Goal: Find specific page/section: Find specific page/section

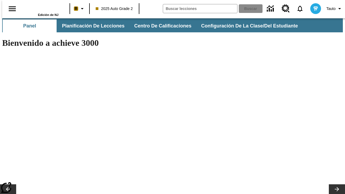
type input "-1"
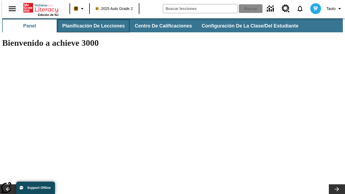
click at [90, 26] on button "Planificación de lecciones" at bounding box center [94, 25] width 72 height 13
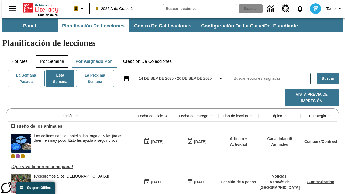
click at [50, 55] on button "Por semana" at bounding box center [52, 61] width 33 height 13
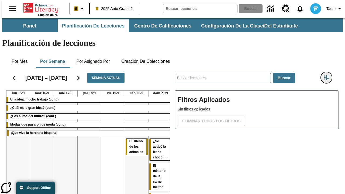
click at [329, 75] on icon "Menú lateral de filtros" at bounding box center [326, 77] width 5 height 5
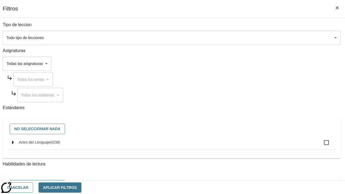
click at [238, 64] on body "Saltar al contenido principal Edición de NJ B 2025 Auto Grade 2 Buscar 0 Tauto …" at bounding box center [172, 133] width 341 height 231
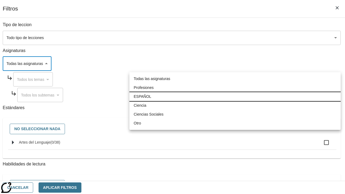
click at [235, 97] on li "ESPAÑOL" at bounding box center [236, 96] width 212 height 9
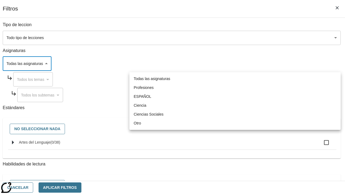
type input "1"
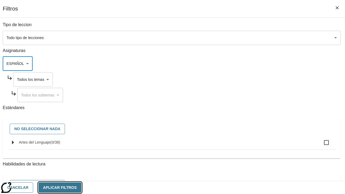
click at [81, 188] on button "Aplicar Filtros" at bounding box center [60, 188] width 43 height 11
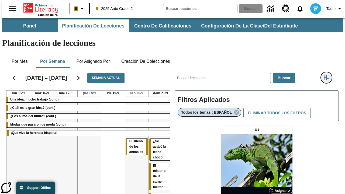
click at [329, 75] on icon "Menú lateral de filtros" at bounding box center [326, 77] width 5 height 5
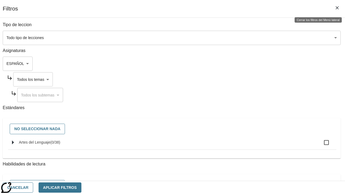
click at [243, 79] on body "Saltar al contenido principal Edición de NJ B 2025 Auto Grade 2 Buscar 0 Tauto …" at bounding box center [172, 158] width 341 height 281
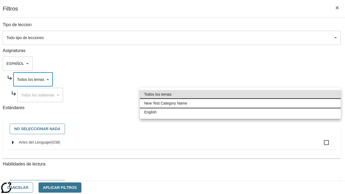
click at [240, 103] on li "New Test Category Name" at bounding box center [240, 103] width 201 height 9
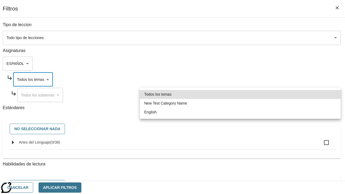
type input "265"
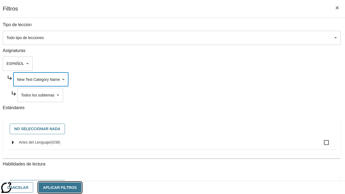
click at [81, 188] on button "Aplicar Filtros" at bounding box center [60, 188] width 43 height 11
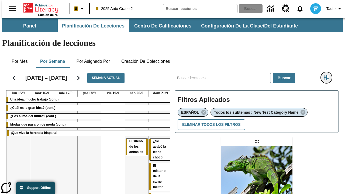
click at [329, 75] on icon "Menú lateral de filtros" at bounding box center [326, 77] width 5 height 5
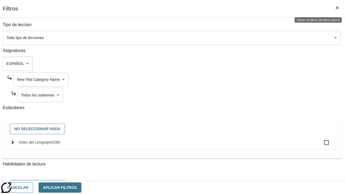
click at [245, 95] on body "Saltar al contenido principal Edición de NJ B 2025 Auto Grade 2 Buscar 0 Tauto …" at bounding box center [172, 164] width 341 height 293
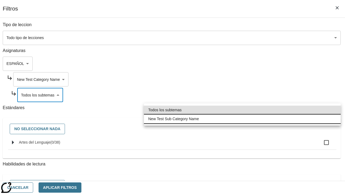
click at [243, 119] on li "New Test Sub Category Name" at bounding box center [242, 119] width 197 height 9
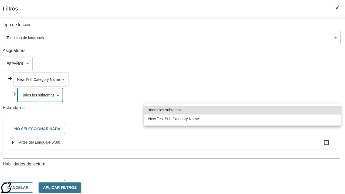
type input "2232"
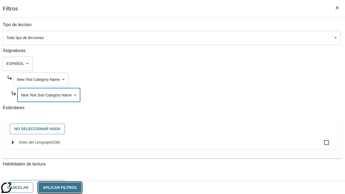
click at [81, 188] on button "Aplicar Filtros" at bounding box center [60, 188] width 43 height 11
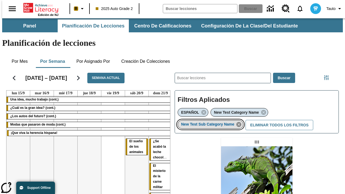
click at [241, 122] on icon "Eliminar New Test Sub Category Name el ítem seleccionado del filtro" at bounding box center [239, 125] width 6 height 6
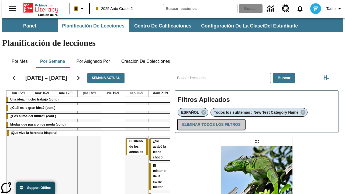
click at [210, 120] on button "Eliminar todos los filtros" at bounding box center [211, 125] width 67 height 11
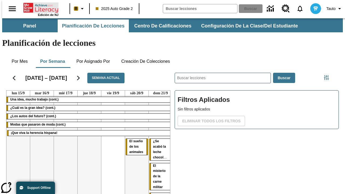
click at [39, 7] on icon "Portada" at bounding box center [41, 7] width 36 height 11
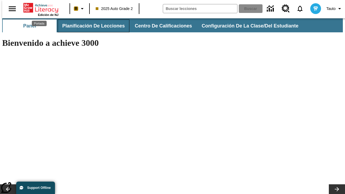
click at [90, 26] on button "Planificación de lecciones" at bounding box center [94, 25] width 72 height 13
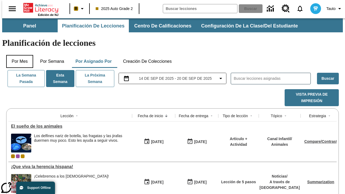
click at [18, 55] on button "Por mes" at bounding box center [19, 61] width 27 height 13
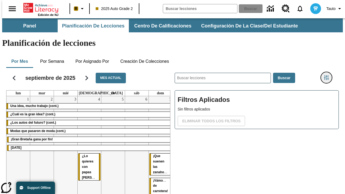
click at [329, 75] on icon "Menú lateral de filtros" at bounding box center [326, 77] width 5 height 5
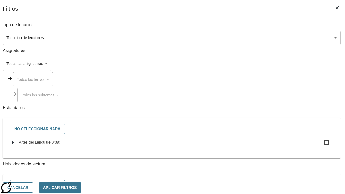
click at [238, 64] on body "Saltar al contenido principal Edición de NJ B 2025 Auto Grade 2 Buscar 0 Tauto …" at bounding box center [172, 133] width 341 height 231
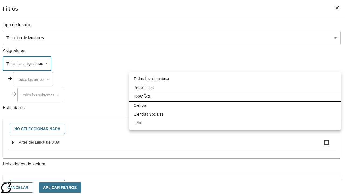
click at [235, 97] on li "ESPAÑOL" at bounding box center [236, 96] width 212 height 9
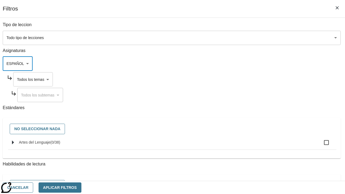
type input "1"
click at [81, 188] on button "Aplicar Filtros" at bounding box center [60, 188] width 43 height 11
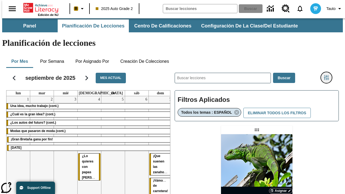
click at [329, 75] on icon "Menú lateral de filtros" at bounding box center [326, 77] width 5 height 5
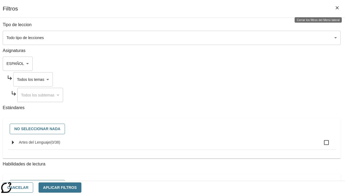
click at [243, 79] on body "Saltar al contenido principal Edición de NJ B 2025 Auto Grade 2 Buscar 0 Tauto …" at bounding box center [172, 158] width 341 height 281
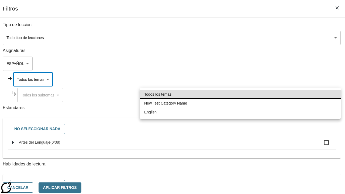
click at [240, 103] on li "New Test Category Name" at bounding box center [240, 103] width 201 height 9
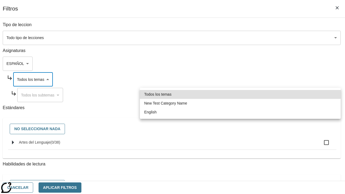
type input "265"
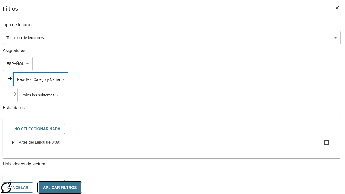
click at [81, 188] on button "Aplicar Filtros" at bounding box center [60, 188] width 43 height 11
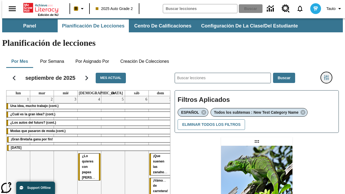
click at [329, 75] on icon "Menú lateral de filtros" at bounding box center [326, 77] width 5 height 5
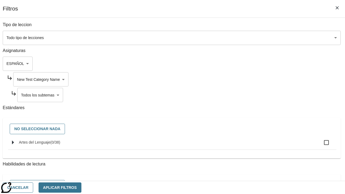
click at [245, 95] on body "Saltar al contenido principal Edición de NJ B 2025 Auto Grade 2 Buscar 0 Tauto …" at bounding box center [172, 164] width 341 height 293
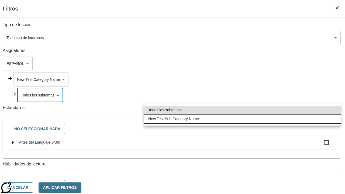
click at [243, 119] on li "New Test Sub Category Name" at bounding box center [242, 119] width 197 height 9
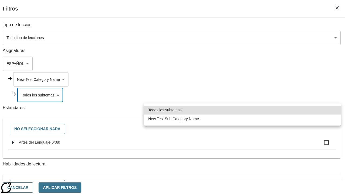
type input "2232"
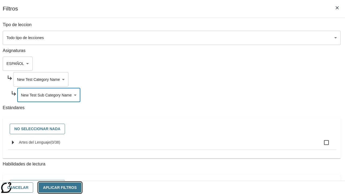
click at [81, 188] on button "Aplicar Filtros" at bounding box center [60, 188] width 43 height 11
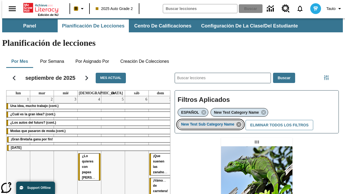
click at [241, 122] on icon "Eliminar New Test Sub Category Name el ítem seleccionado del filtro" at bounding box center [239, 125] width 6 height 6
